Goal: Task Accomplishment & Management: Complete application form

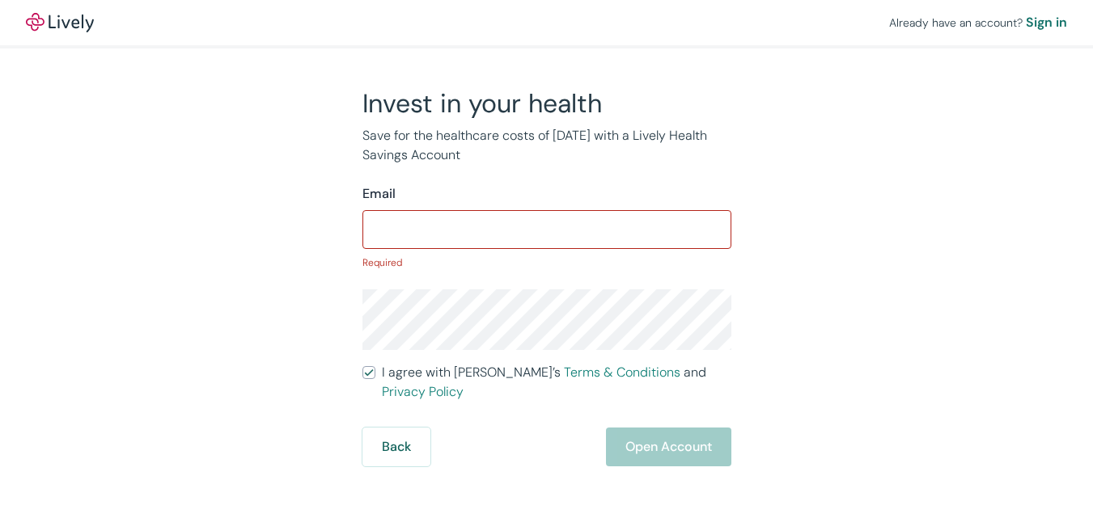
click at [362, 366] on input "I agree with Lively’s Terms & Conditions and Privacy Policy" at bounding box center [368, 372] width 13 height 13
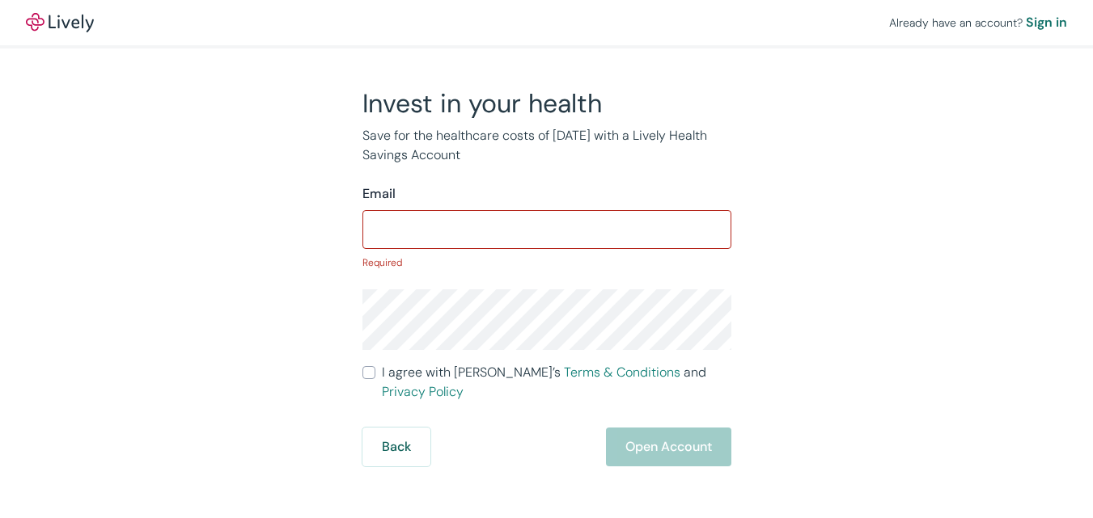
click at [362, 366] on input "I agree with Lively’s Terms & Conditions and Privacy Policy" at bounding box center [368, 372] width 13 height 13
checkbox input "true"
click at [1025, 19] on div "Sign in" at bounding box center [1045, 22] width 41 height 19
